Goal: Check status: Check status

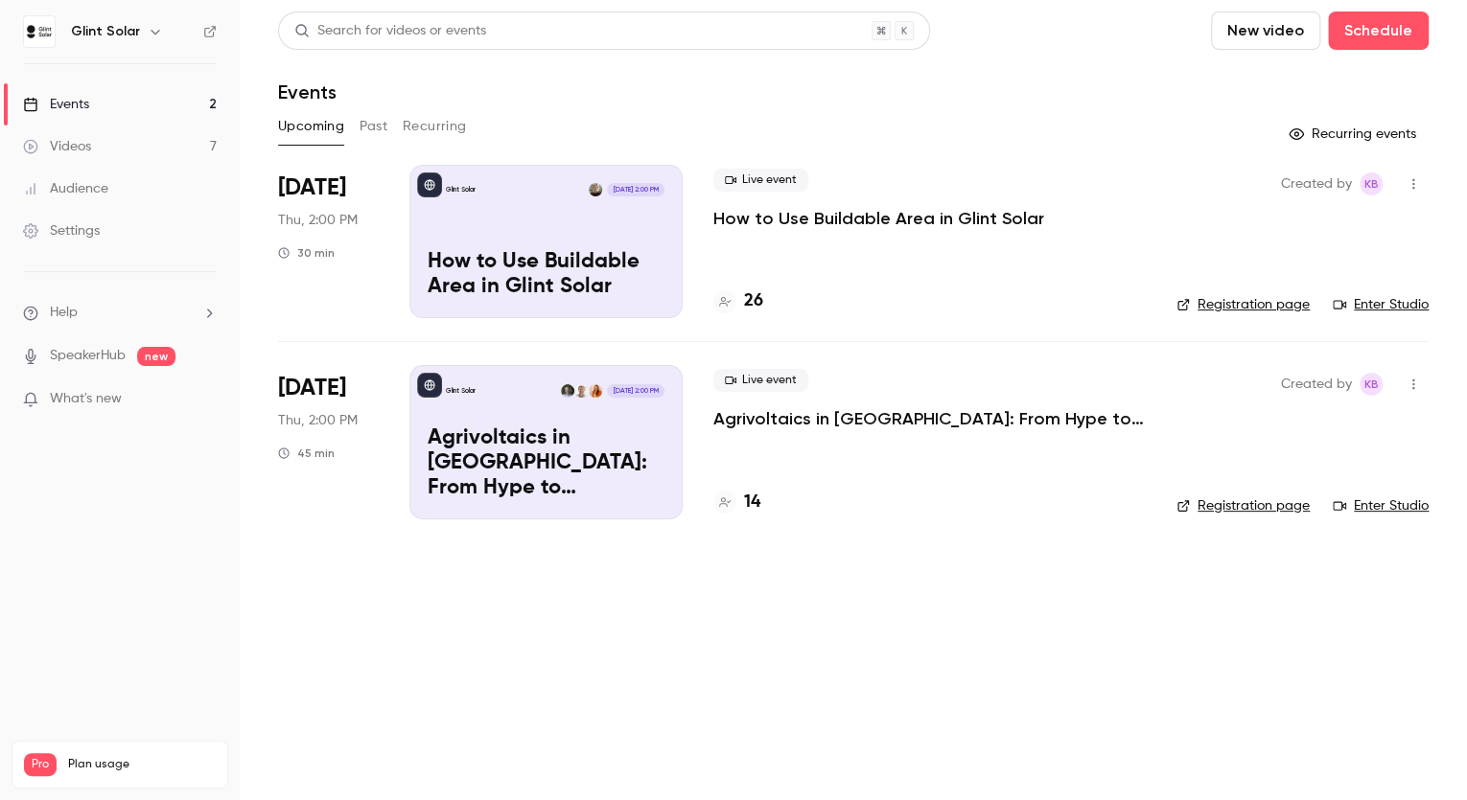
click at [812, 220] on p "How to Use Buildable Area in Glint Solar" at bounding box center [878, 218] width 331 height 23
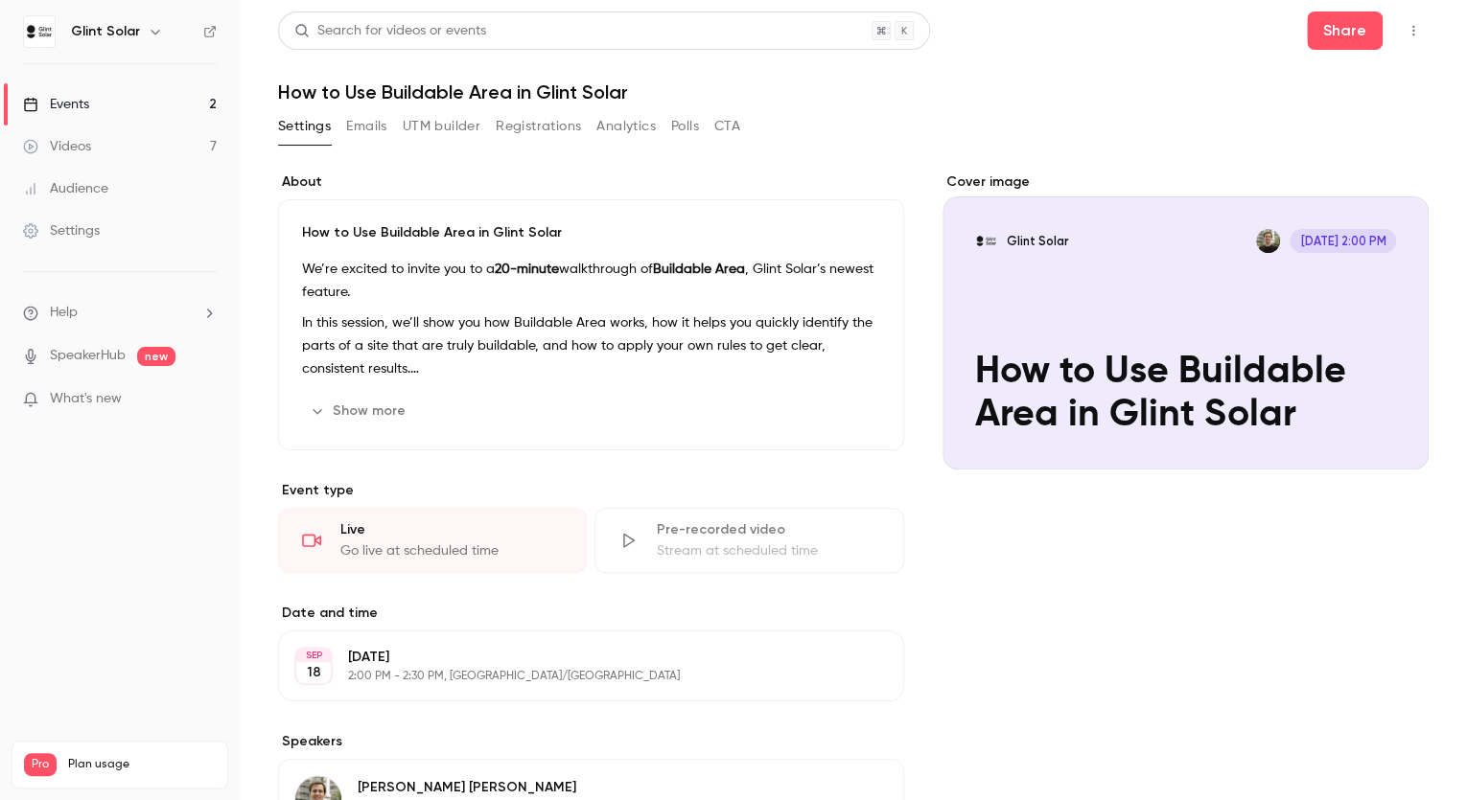
click at [522, 132] on button "Registrations" at bounding box center [538, 126] width 85 height 31
